Goal: Task Accomplishment & Management: Manage account settings

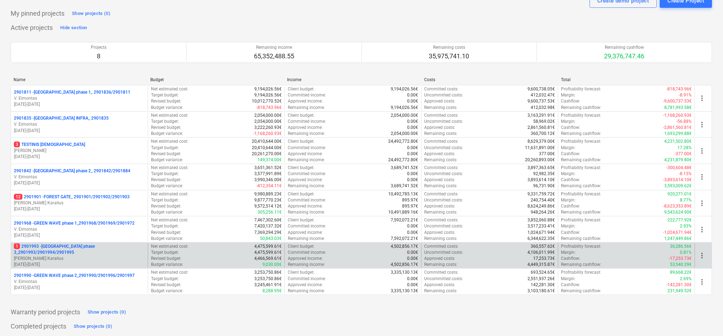
scroll to position [47, 0]
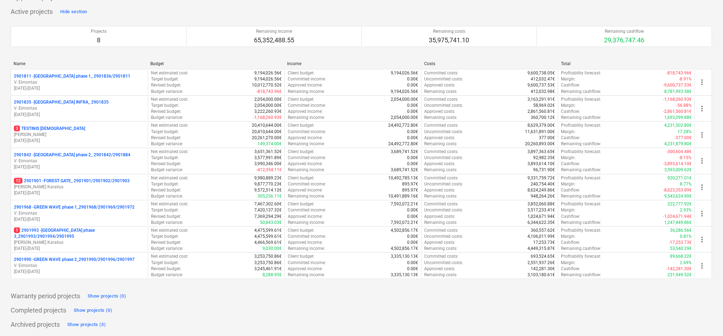
click at [84, 240] on p "[PERSON_NAME] Karalius" at bounding box center [79, 243] width 131 height 6
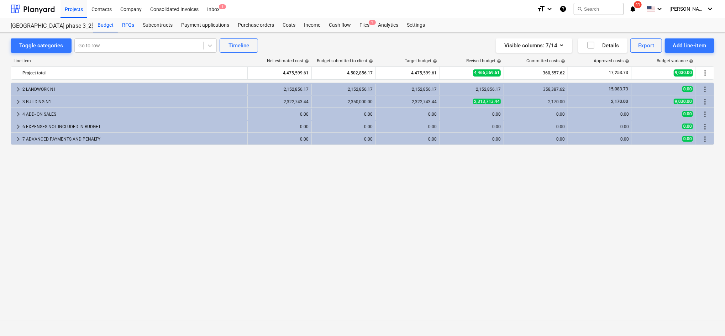
click at [130, 24] on div "RFQs" at bounding box center [128, 25] width 21 height 14
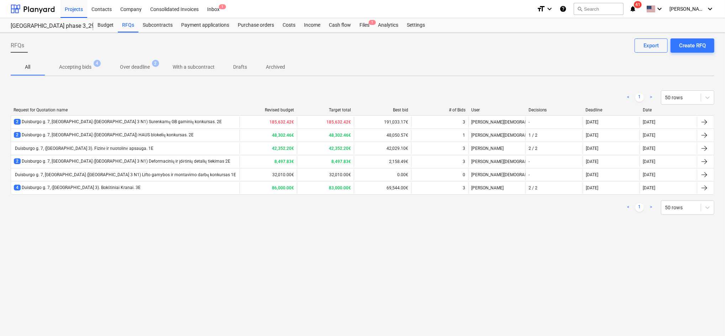
click at [123, 65] on p "Over deadline" at bounding box center [135, 66] width 30 height 7
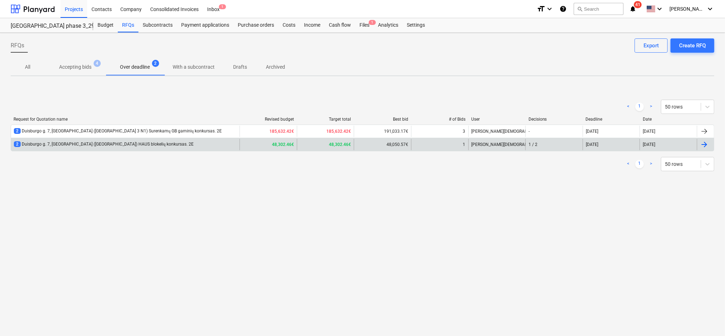
click at [127, 145] on div "2 Duisburgo g. 7, [GEOGRAPHIC_DATA] ([GEOGRAPHIC_DATA]) HAUS blokelių konkursas…" at bounding box center [104, 144] width 180 height 6
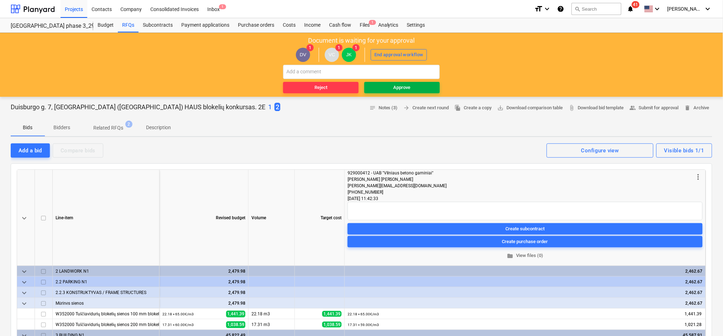
click at [388, 83] on button "Approve" at bounding box center [401, 87] width 75 height 11
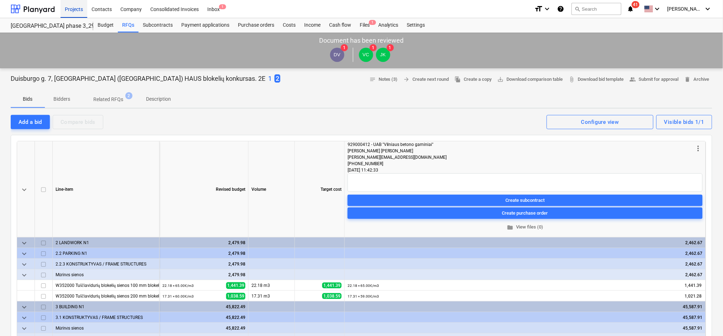
click at [82, 9] on div "Projects" at bounding box center [74, 9] width 27 height 18
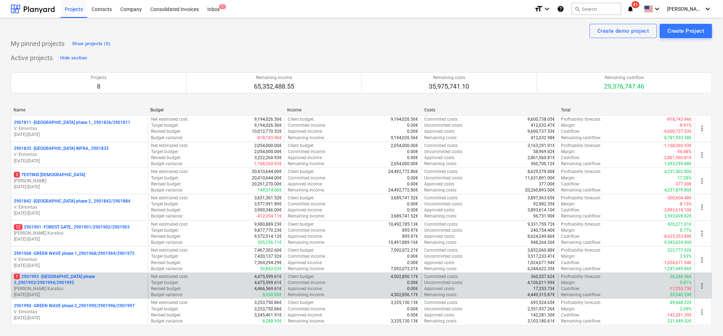
scroll to position [47, 0]
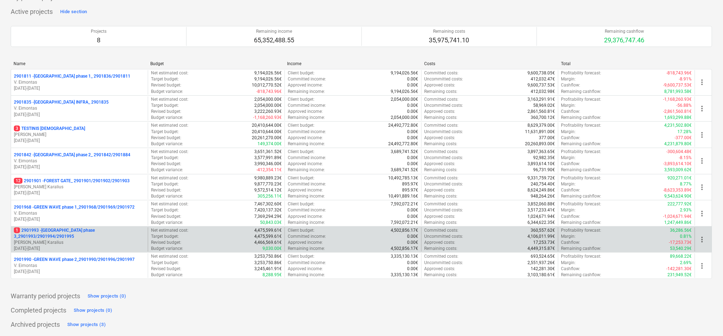
click at [76, 240] on p "[PERSON_NAME] Karalius" at bounding box center [79, 243] width 131 height 6
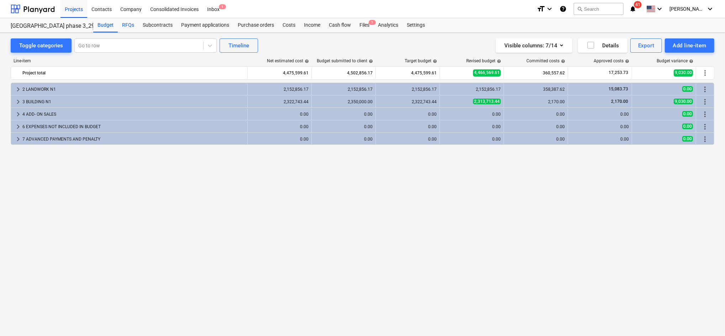
click at [126, 25] on div "RFQs" at bounding box center [128, 25] width 21 height 14
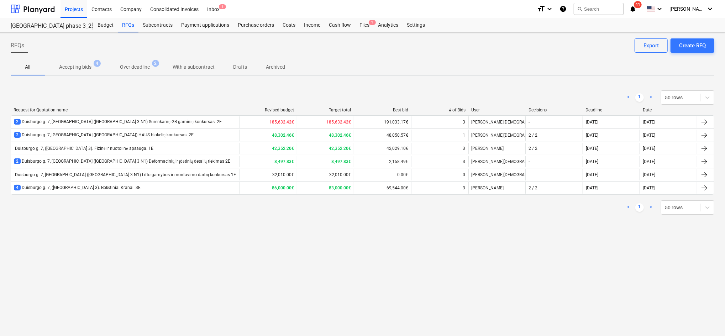
click at [148, 66] on p "Over deadline" at bounding box center [135, 66] width 30 height 7
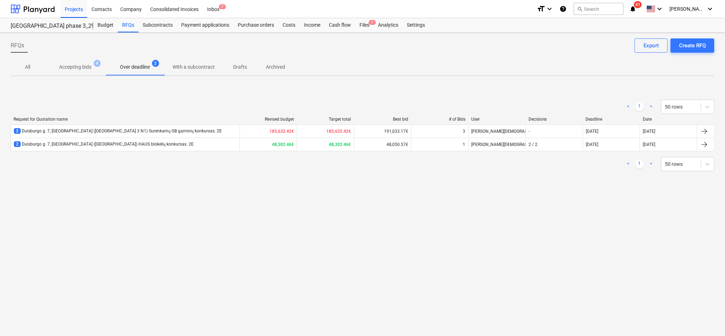
click at [84, 67] on p "Accepting bids" at bounding box center [75, 66] width 32 height 7
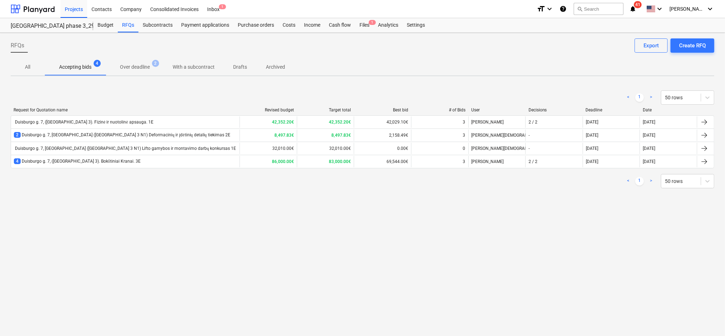
click at [33, 67] on p "All" at bounding box center [27, 66] width 17 height 7
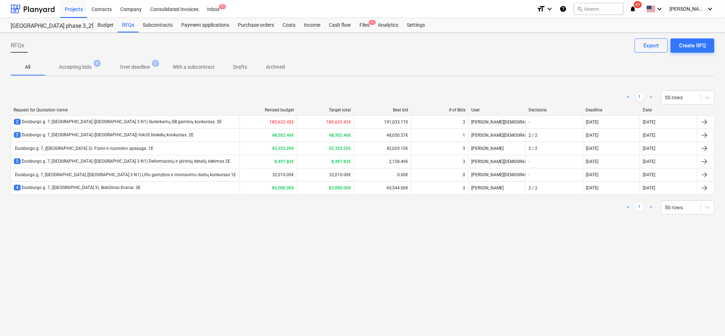
click at [346, 283] on div "RFQs Create RFQ Export All Accepting bids 4 Over deadline 2 With a subcontract …" at bounding box center [362, 184] width 725 height 303
click at [124, 281] on div "RFQs Create RFQ Export All Accepting bids 4 Over deadline 2 With a subcontract …" at bounding box center [362, 184] width 725 height 303
